Goal: Browse casually

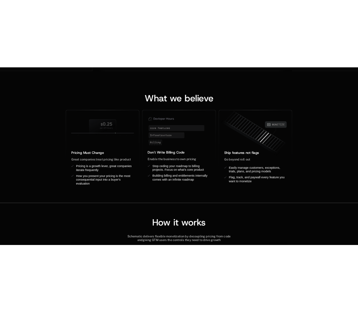
scroll to position [557, 0]
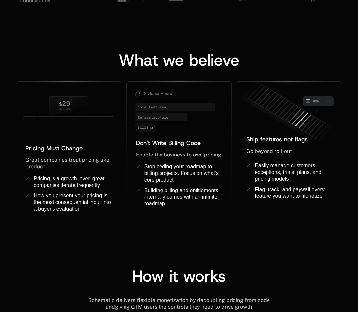
scroll to position [555, 0]
